Goal: Navigation & Orientation: Find specific page/section

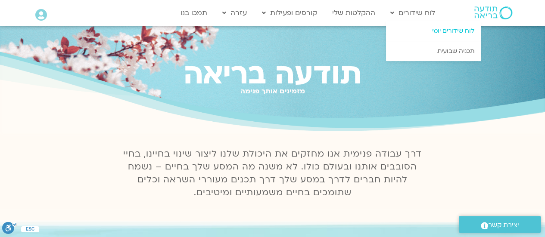
click at [434, 29] on link "לוח שידורים יומי" at bounding box center [433, 31] width 95 height 20
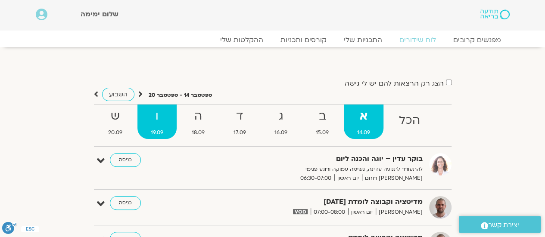
click at [159, 122] on strong "ו" at bounding box center [156, 116] width 39 height 19
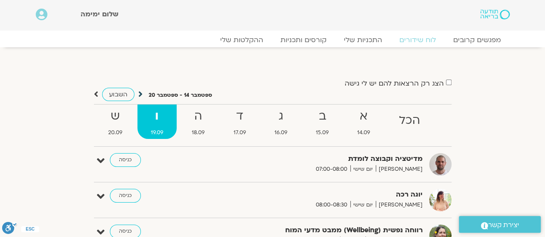
click at [139, 94] on icon at bounding box center [140, 94] width 4 height 9
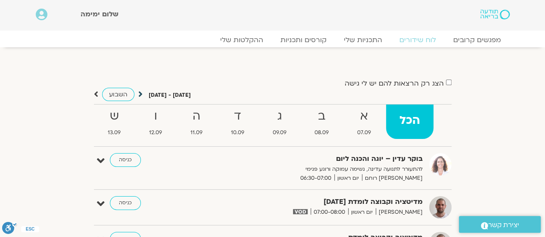
click at [140, 95] on icon at bounding box center [140, 94] width 4 height 9
click at [139, 93] on icon at bounding box center [140, 94] width 4 height 9
click at [140, 94] on icon at bounding box center [140, 94] width 4 height 9
click at [138, 96] on icon at bounding box center [140, 94] width 4 height 9
